Goal: Task Accomplishment & Management: Use online tool/utility

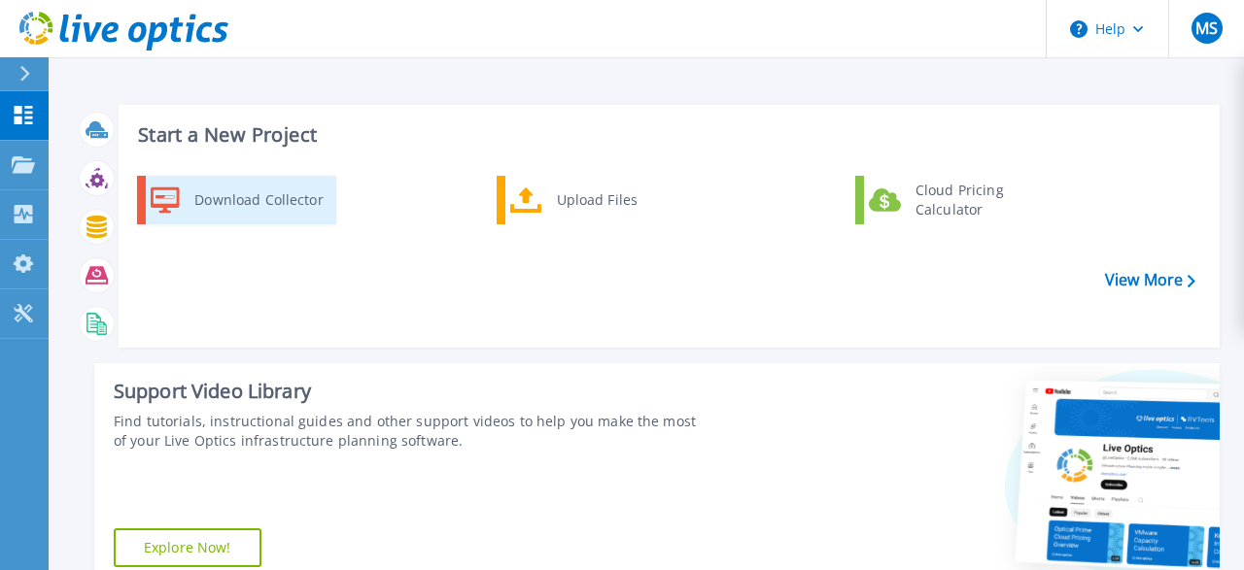
click at [312, 191] on div "Download Collector" at bounding box center [258, 200] width 147 height 39
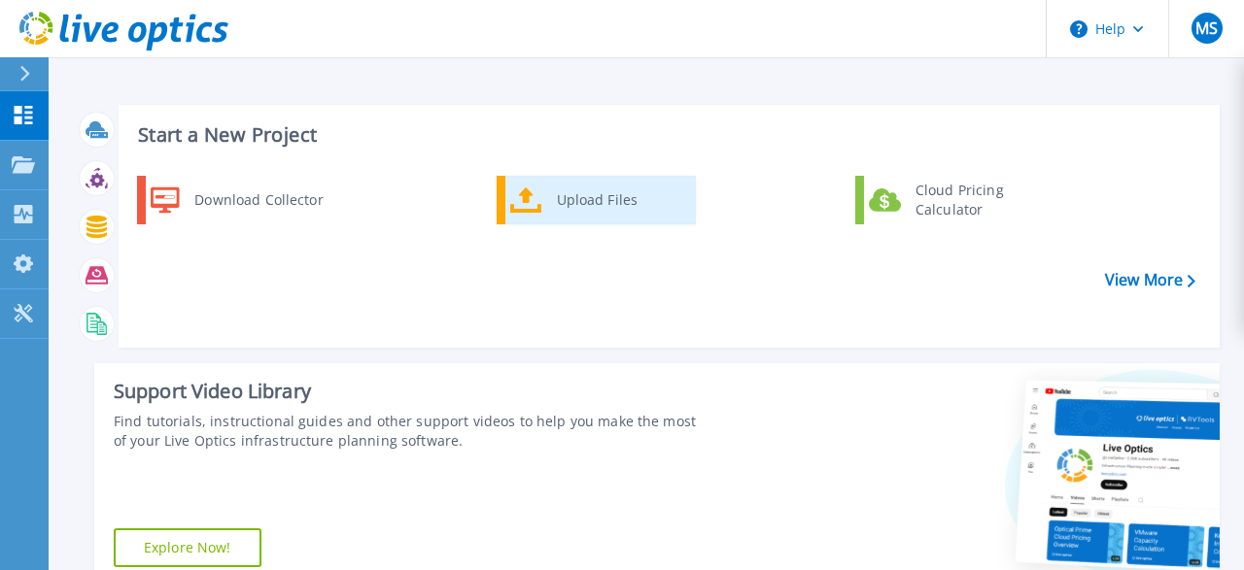
click at [589, 215] on div "Upload Files" at bounding box center [619, 200] width 144 height 39
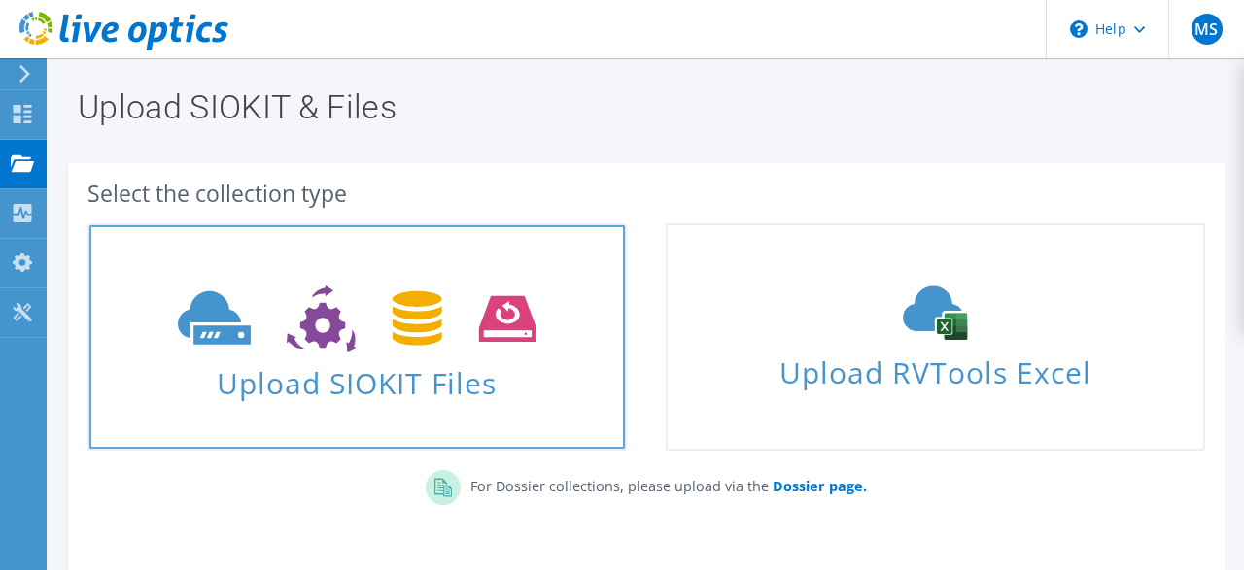
click at [383, 360] on span "Upload SIOKIT Files" at bounding box center [356, 378] width 535 height 42
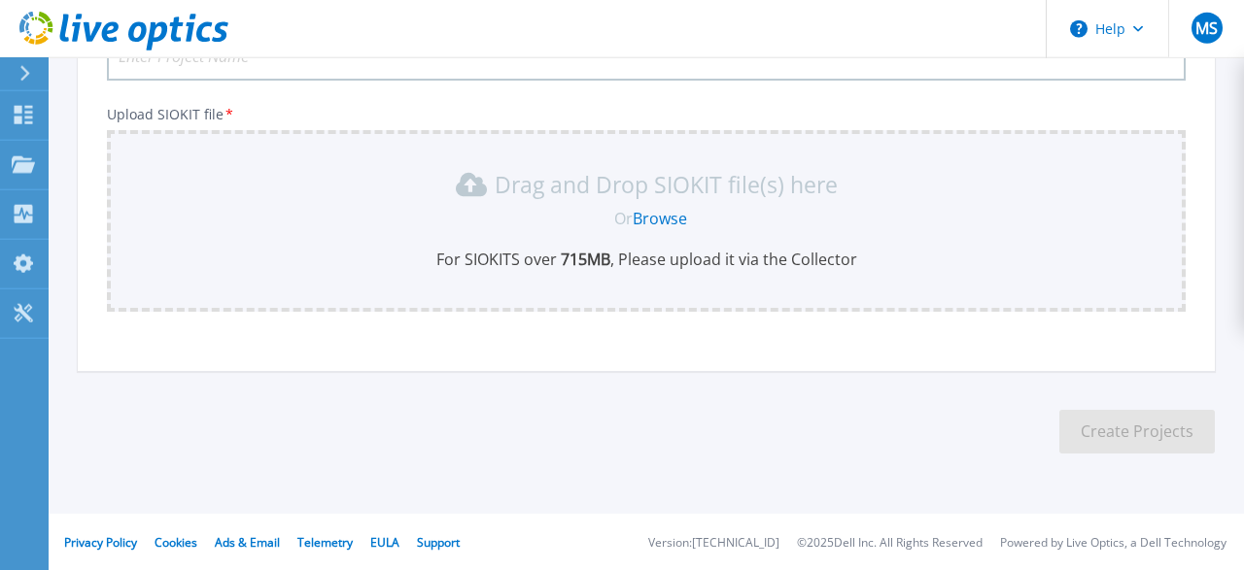
scroll to position [203, 0]
click at [633, 218] on span "Or" at bounding box center [623, 217] width 18 height 21
click at [658, 217] on link "Browse" at bounding box center [660, 217] width 54 height 21
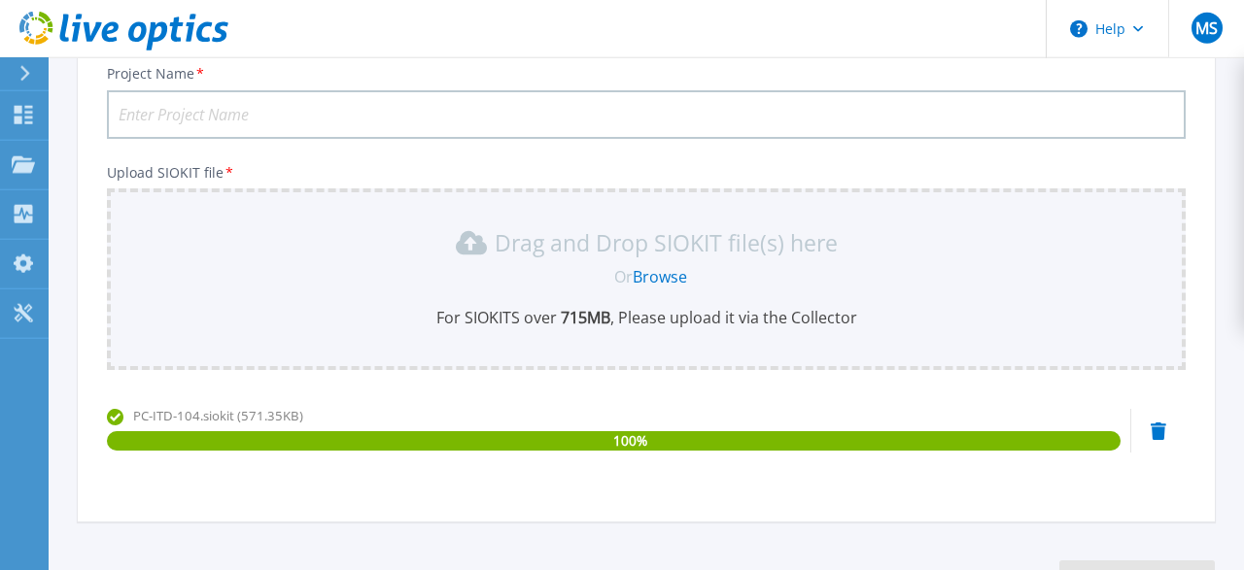
scroll to position [140, 0]
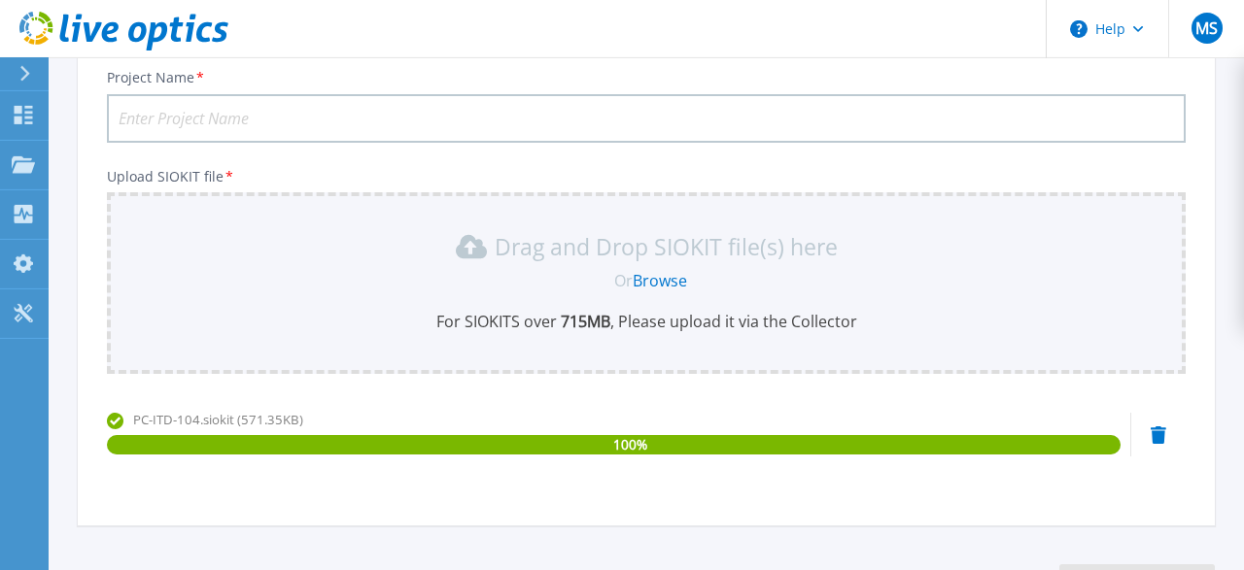
click at [518, 127] on input "Project Name *" at bounding box center [646, 118] width 1079 height 49
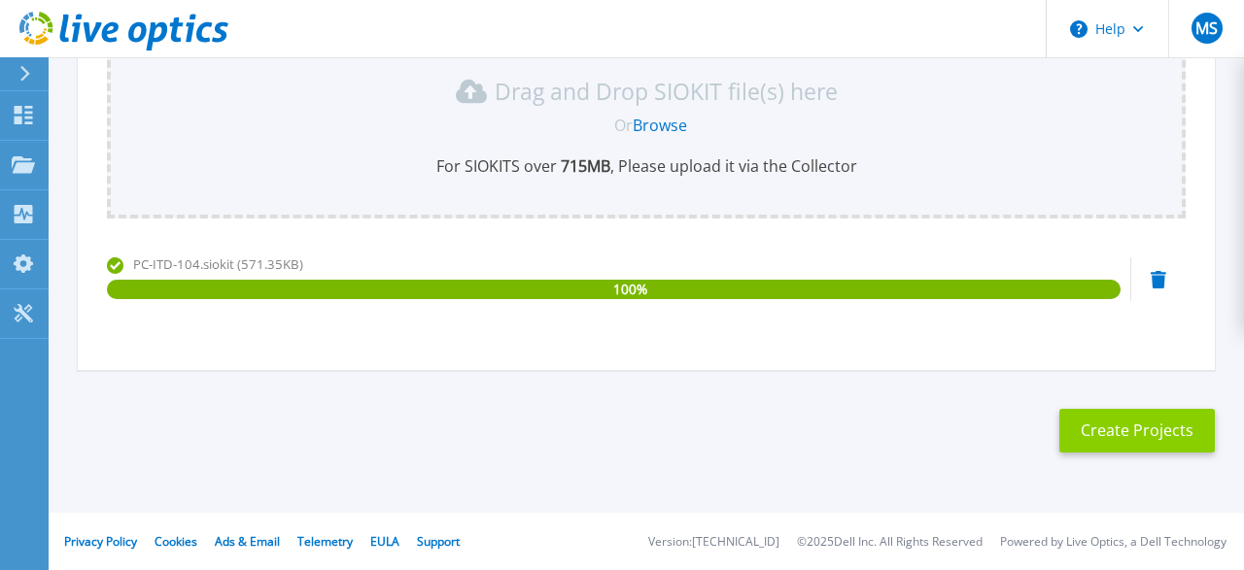
type input "Cargills Bank-DR"
click at [1087, 433] on button "Create Projects" at bounding box center [1136, 431] width 155 height 44
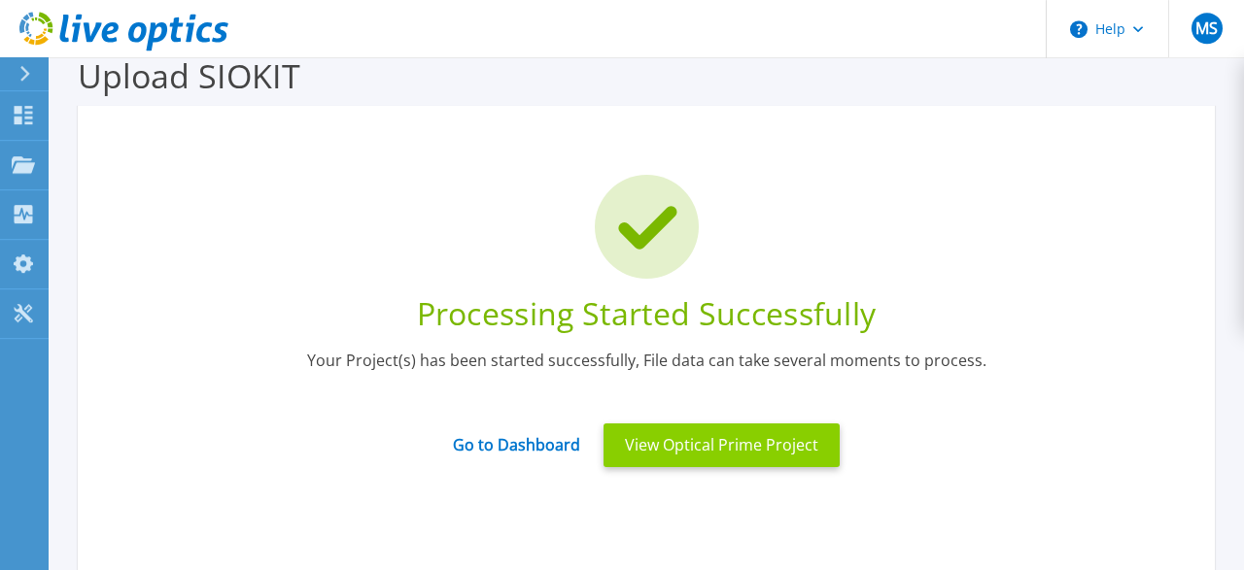
scroll to position [29, 0]
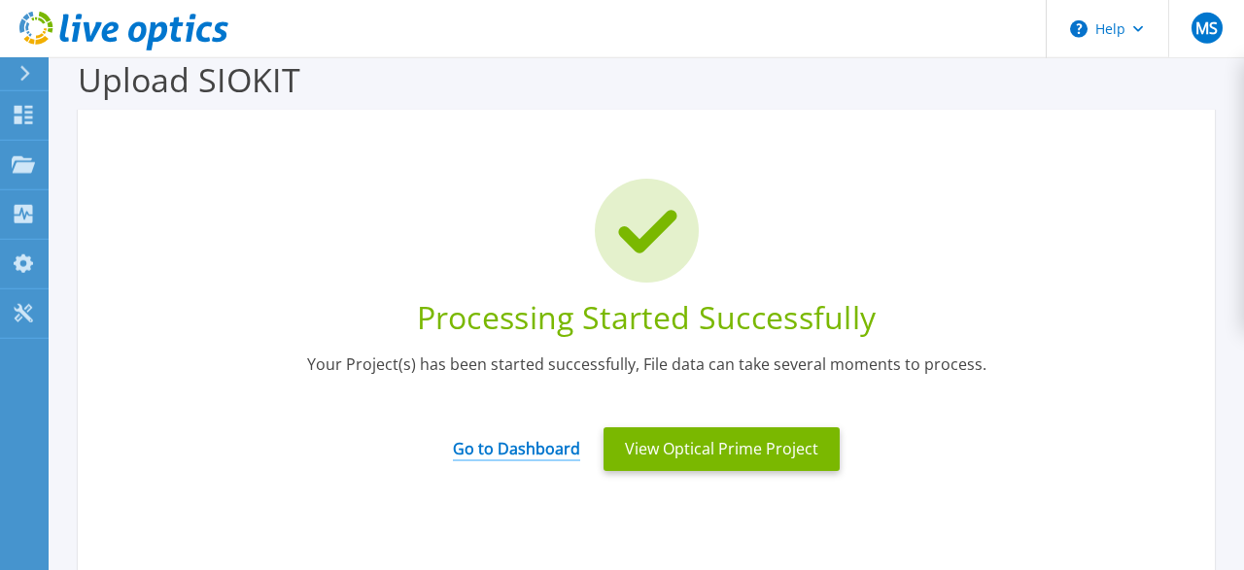
click at [534, 445] on link "Go to Dashboard" at bounding box center [516, 443] width 127 height 38
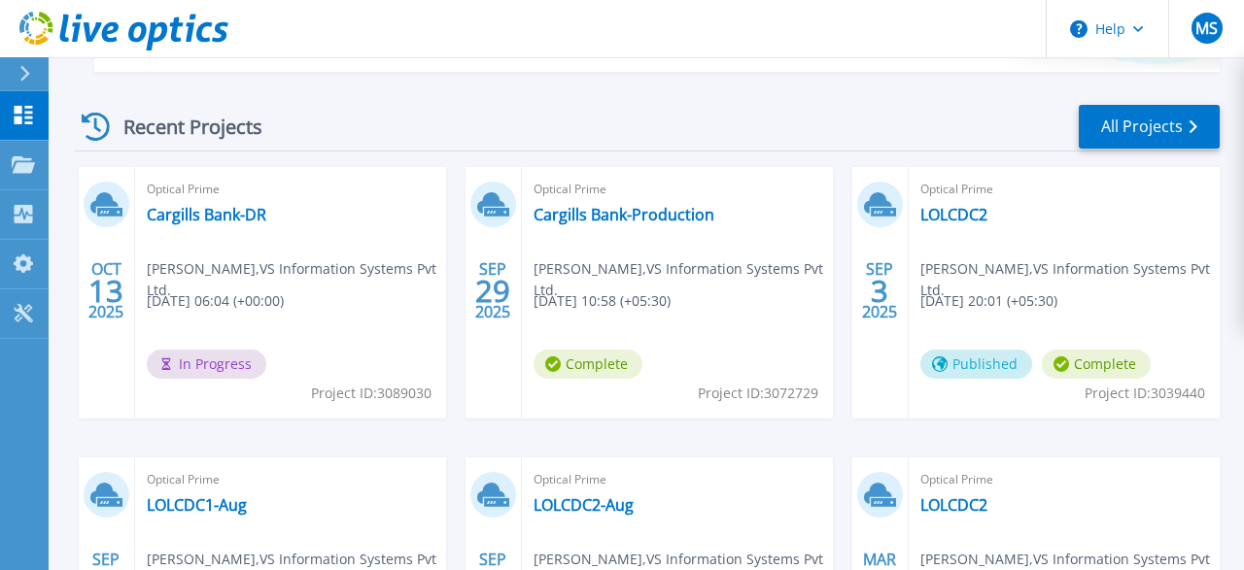
scroll to position [515, 0]
